Goal: Transaction & Acquisition: Purchase product/service

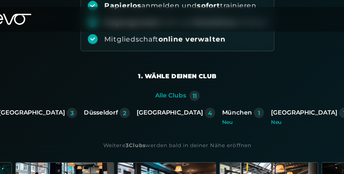
scroll to position [99, 0]
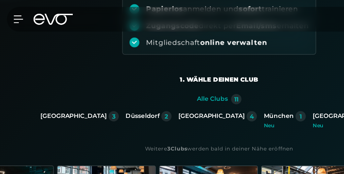
click at [160, 91] on div "[GEOGRAPHIC_DATA]" at bounding box center [166, 91] width 52 height 6
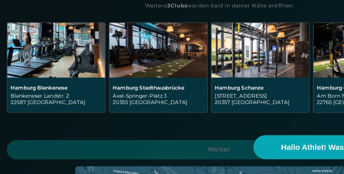
scroll to position [176, 0]
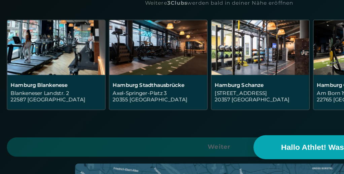
click at [112, 80] on img at bounding box center [124, 74] width 77 height 43
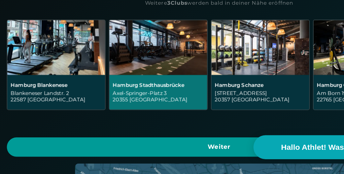
click at [150, 153] on span "Weiter" at bounding box center [171, 152] width 317 height 7
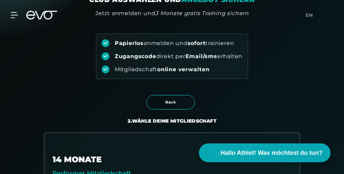
scroll to position [0, 0]
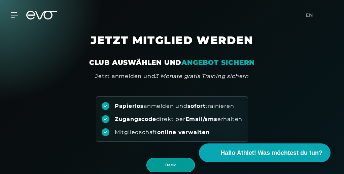
click at [178, 168] on span "Back" at bounding box center [170, 165] width 48 height 14
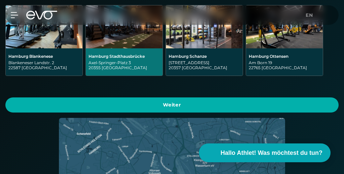
scroll to position [225, 0]
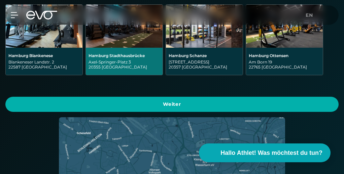
click at [203, 49] on div "Hamburg Schanze Kampstraße 15 20357 Hamburg" at bounding box center [204, 61] width 77 height 27
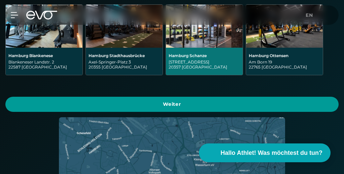
click at [163, 101] on span "Weiter" at bounding box center [171, 104] width 317 height 7
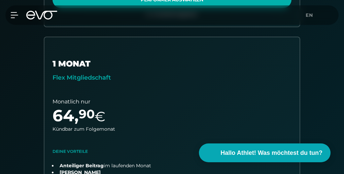
scroll to position [389, 0]
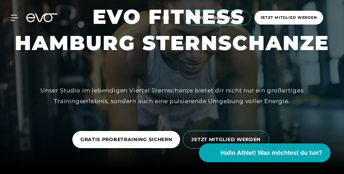
scroll to position [24, 0]
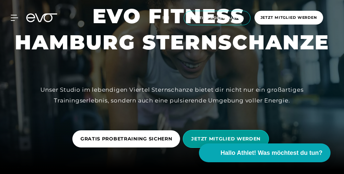
click at [218, 134] on span "JETZT MITGLIED WERDEN" at bounding box center [226, 139] width 86 height 18
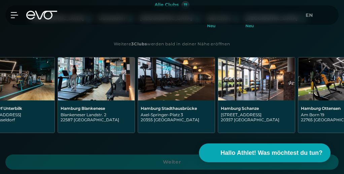
scroll to position [0, 349]
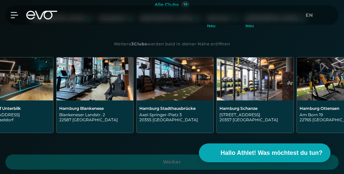
click at [202, 103] on div "[GEOGRAPHIC_DATA] Axel-[STREET_ADDRESS]" at bounding box center [174, 117] width 77 height 32
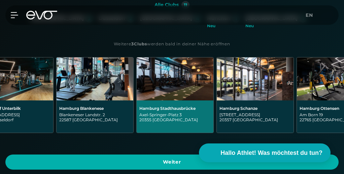
click at [204, 112] on div "[GEOGRAPHIC_DATA] Axel-[STREET_ADDRESS]" at bounding box center [174, 117] width 71 height 22
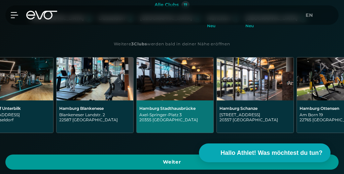
click at [183, 161] on span "Weiter" at bounding box center [171, 162] width 317 height 7
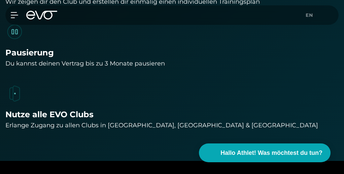
scroll to position [633, 0]
